Goal: Information Seeking & Learning: Learn about a topic

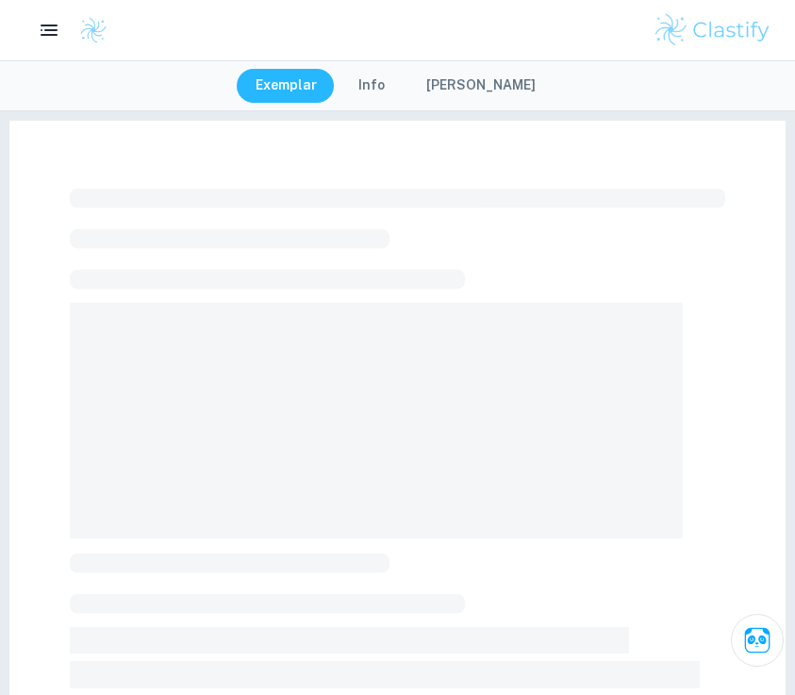
click at [111, 60] on div "Exemplar Info [PERSON_NAME]" at bounding box center [397, 85] width 795 height 51
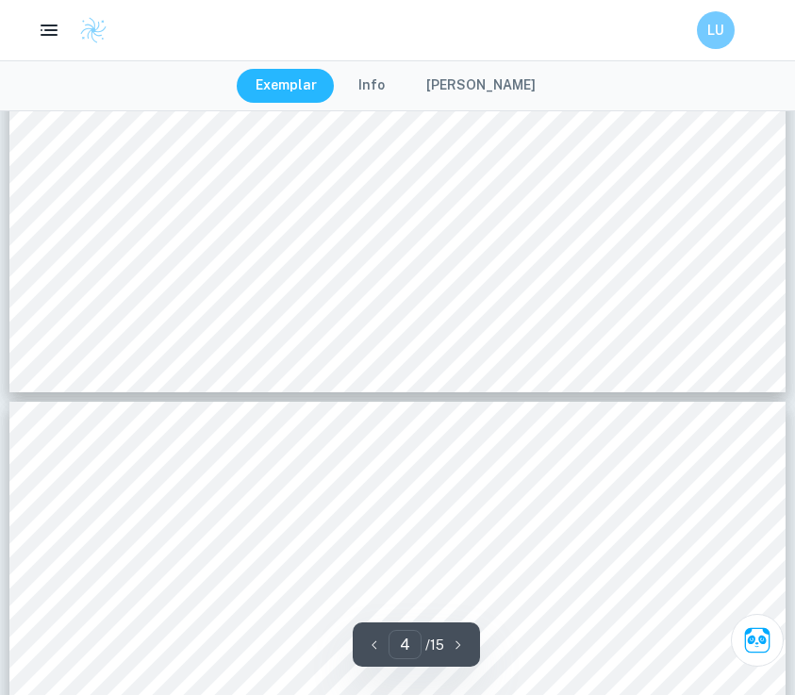
type input "3"
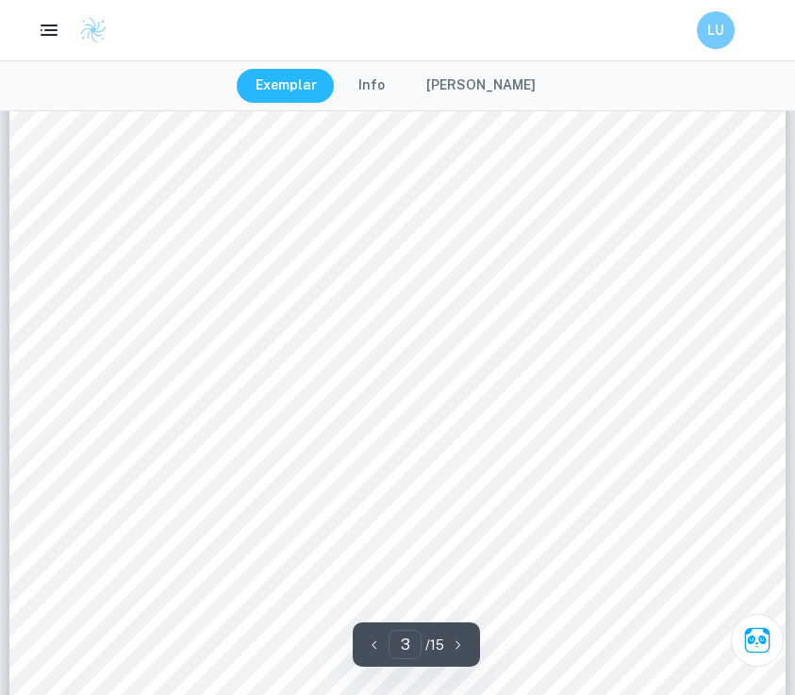
scroll to position [2419, 0]
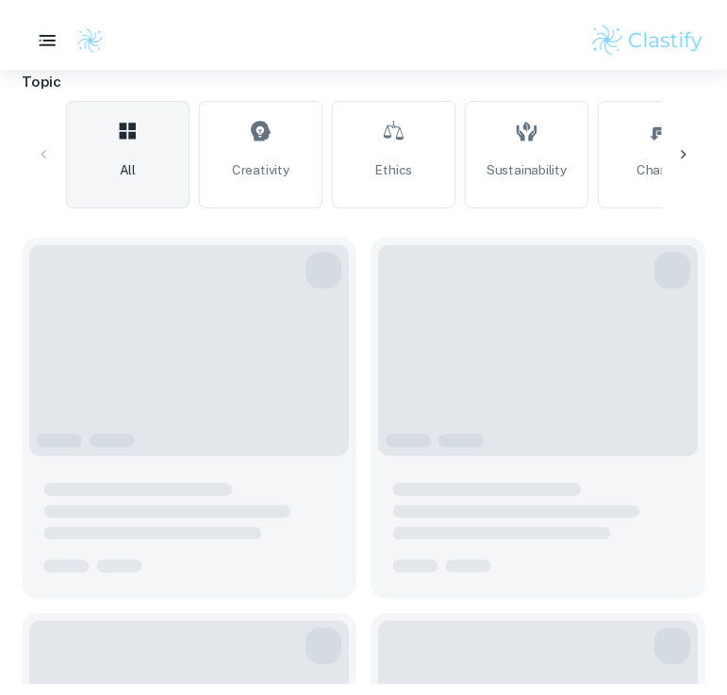
scroll to position [570, 0]
